Goal: Transaction & Acquisition: Purchase product/service

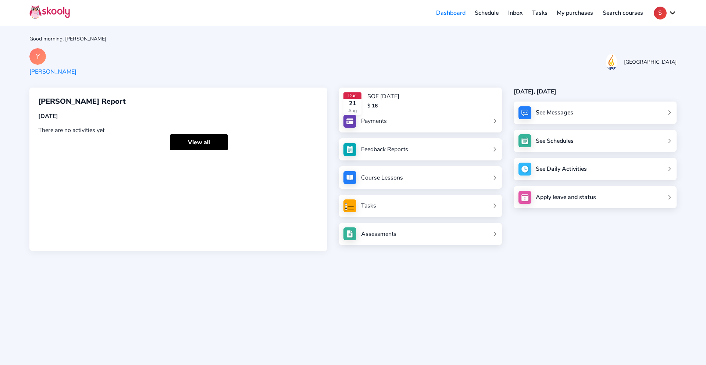
click at [670, 11] on button "S" at bounding box center [665, 13] width 23 height 13
click at [647, 33] on span "My account" at bounding box center [642, 31] width 31 height 11
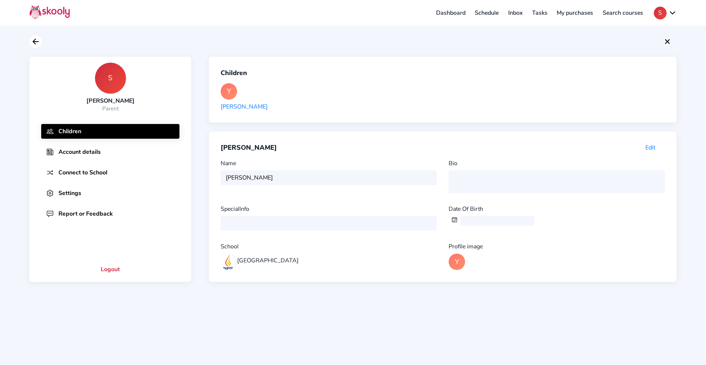
click at [38, 39] on icon "Arrow Back" at bounding box center [35, 41] width 9 height 9
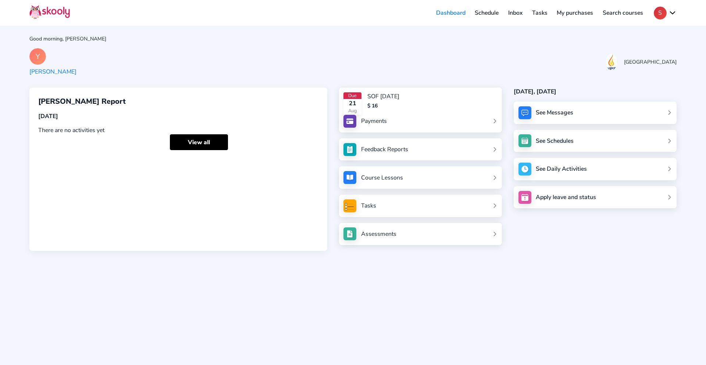
click at [402, 120] on link "Payments" at bounding box center [421, 121] width 154 height 13
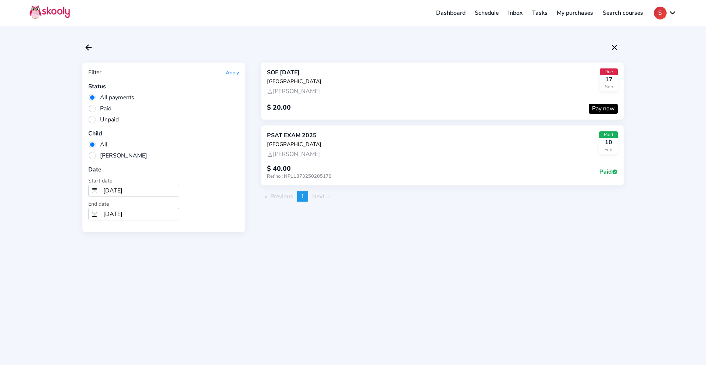
click at [469, 92] on div "SOF [DATE] NPS International School [PERSON_NAME] Due [DATE]" at bounding box center [442, 81] width 351 height 27
click at [294, 109] on div "$ 20.00 Pay now" at bounding box center [442, 104] width 351 height 18
click at [297, 85] on div "[GEOGRAPHIC_DATA]" at bounding box center [294, 81] width 54 height 7
click at [298, 83] on div "[GEOGRAPHIC_DATA]" at bounding box center [294, 81] width 54 height 7
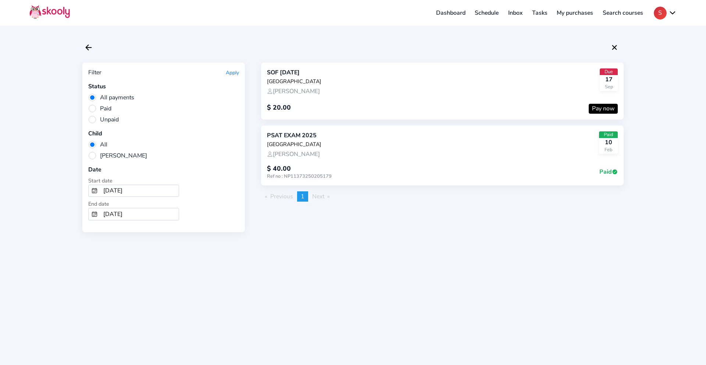
click at [613, 113] on button "Pay now" at bounding box center [603, 109] width 29 height 10
